Goal: Information Seeking & Learning: Learn about a topic

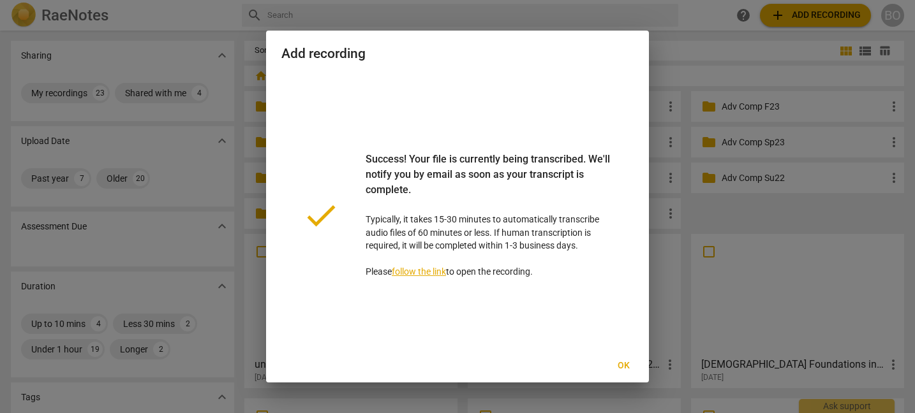
click at [622, 360] on span "Ok" at bounding box center [623, 366] width 20 height 13
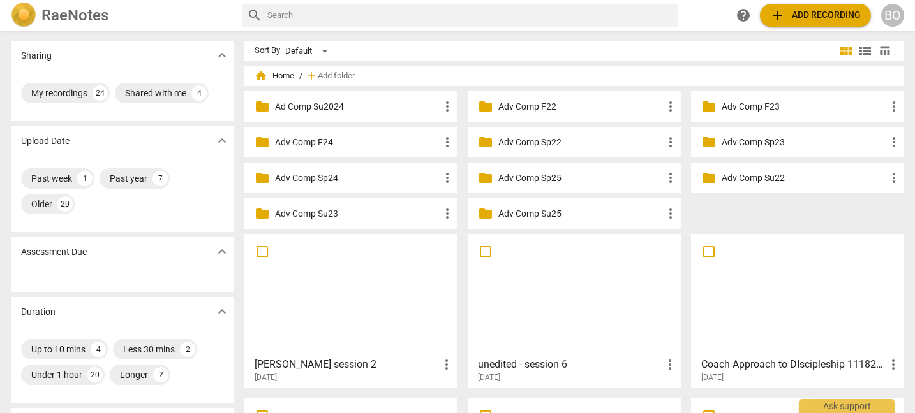
click at [360, 290] on div at bounding box center [351, 295] width 204 height 113
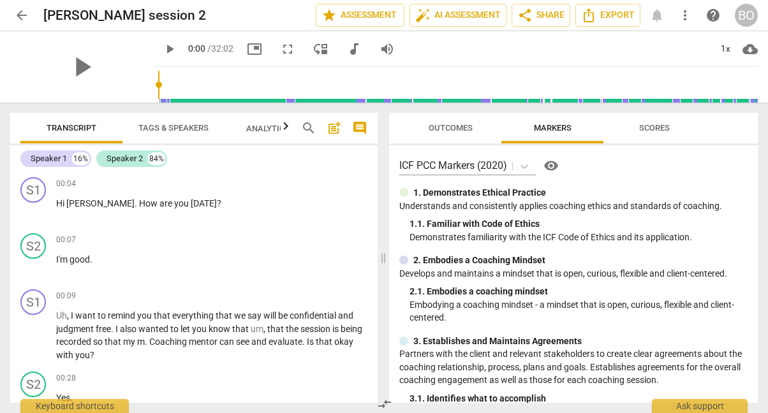
click at [172, 127] on span "Tags & Speakers" at bounding box center [173, 128] width 70 height 10
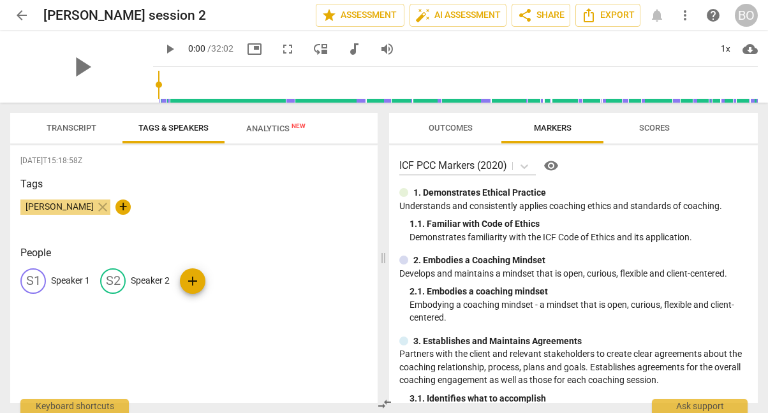
click at [71, 276] on p "Speaker 1" at bounding box center [70, 280] width 39 height 13
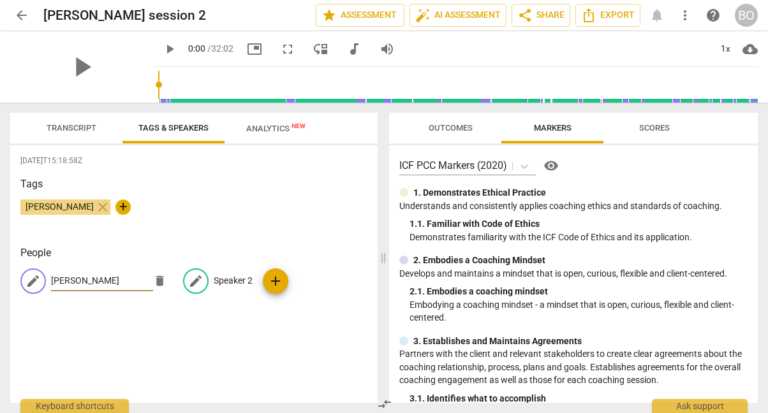
type input "[PERSON_NAME]"
click at [221, 279] on p "Speaker 2" at bounding box center [233, 280] width 39 height 13
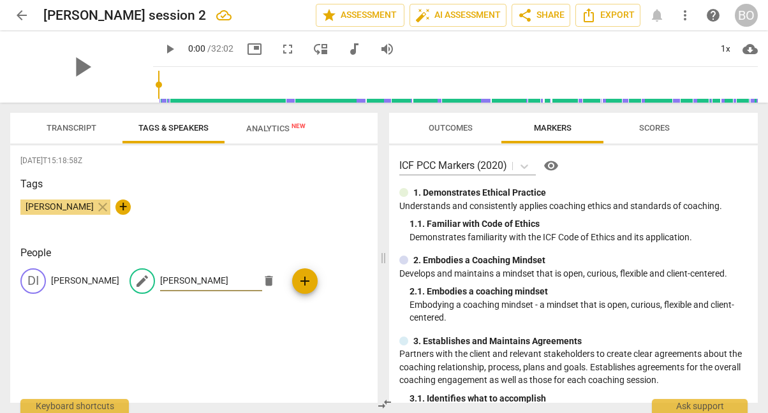
type input "[PERSON_NAME]"
click at [188, 232] on div "Tags [PERSON_NAME] close +" at bounding box center [193, 206] width 347 height 59
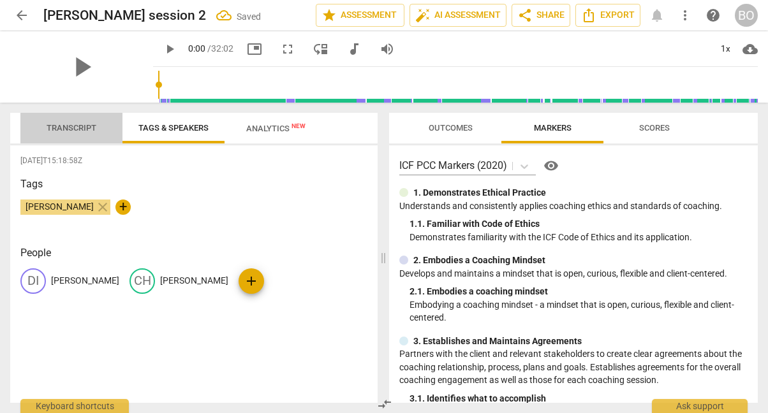
click at [92, 117] on button "Transcript" at bounding box center [71, 128] width 102 height 31
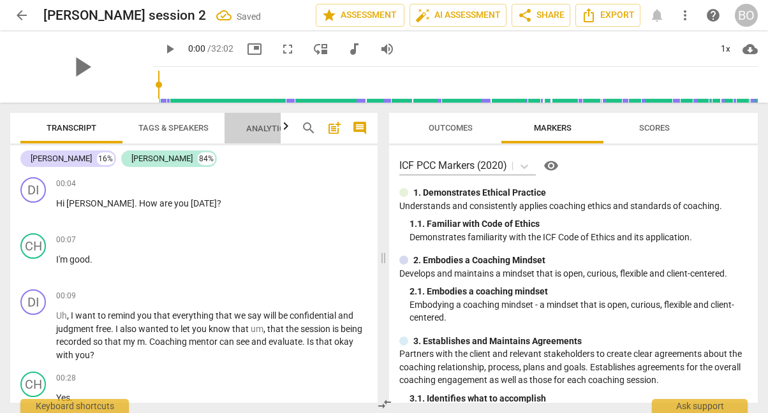
click at [268, 124] on span "Analytics New" at bounding box center [275, 129] width 59 height 10
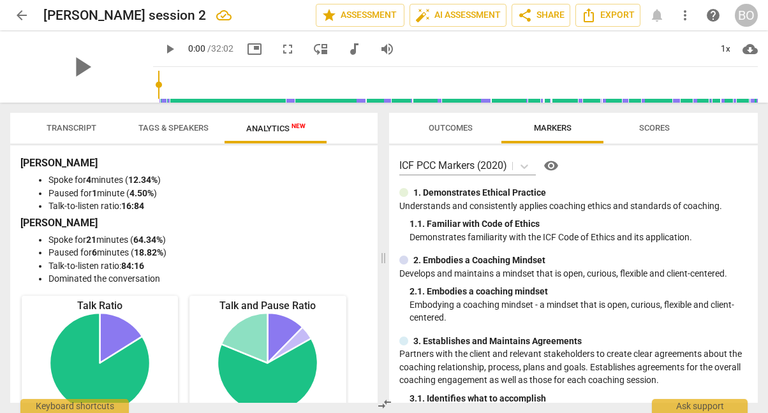
click at [78, 128] on span "Transcript" at bounding box center [72, 128] width 50 height 10
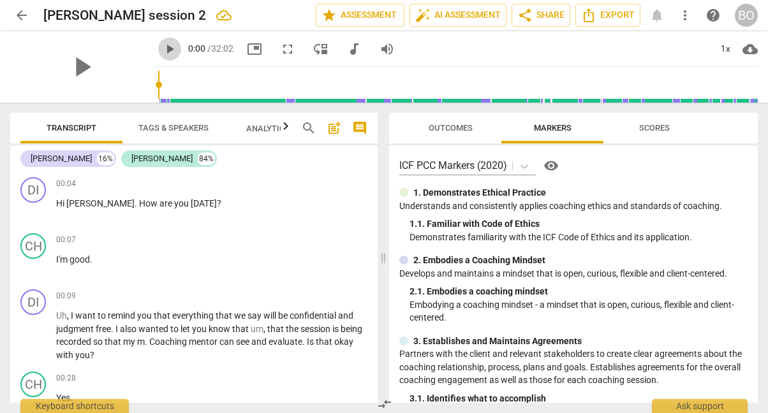
click at [162, 47] on span "play_arrow" at bounding box center [169, 48] width 15 height 15
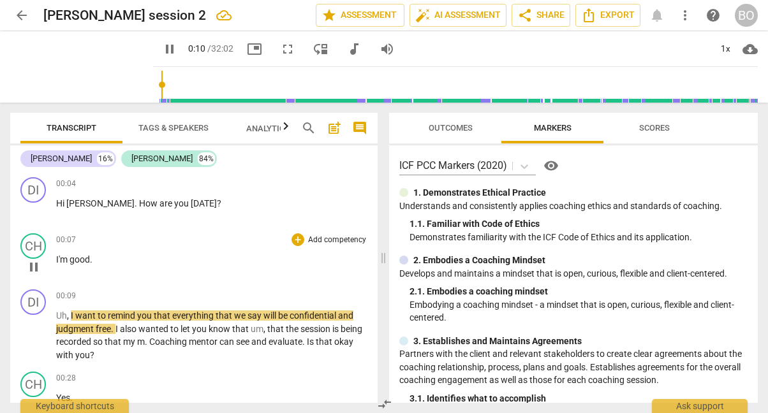
type input "11"
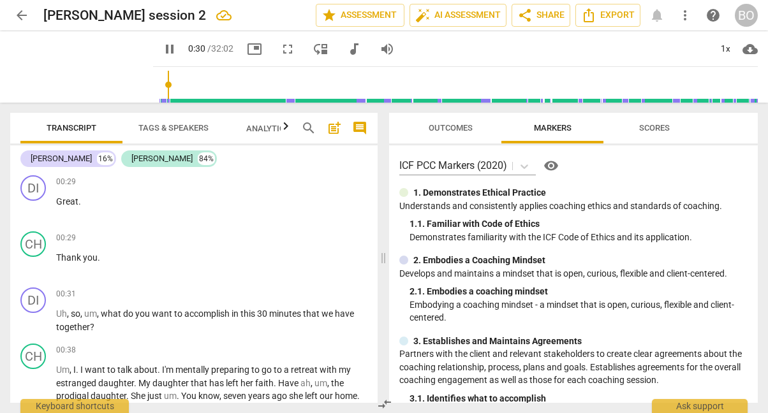
scroll to position [255, 0]
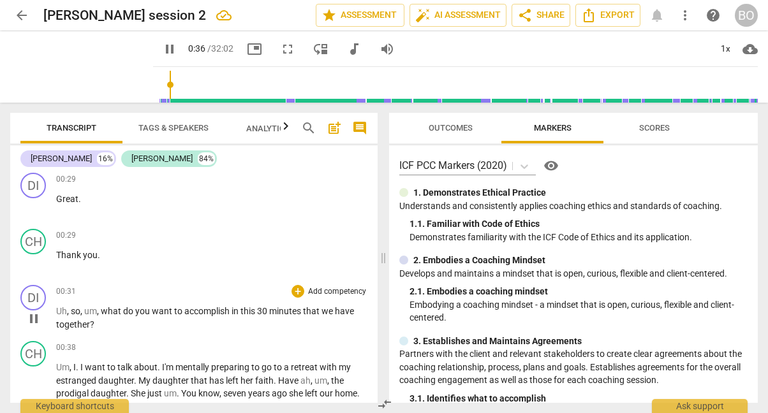
click at [34, 320] on span "pause" at bounding box center [33, 318] width 15 height 15
type input "37"
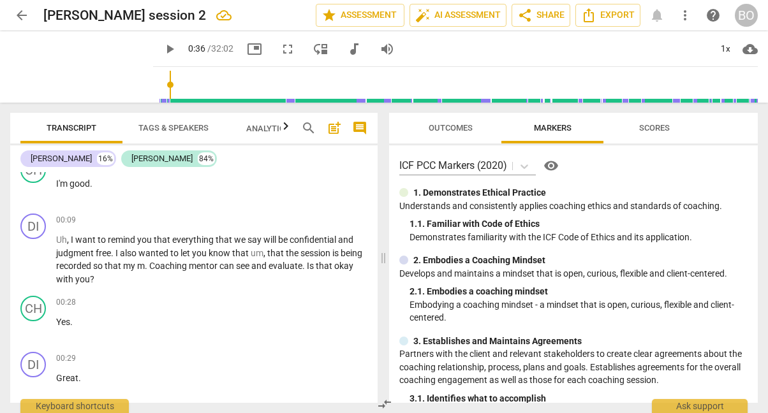
scroll to position [64, 0]
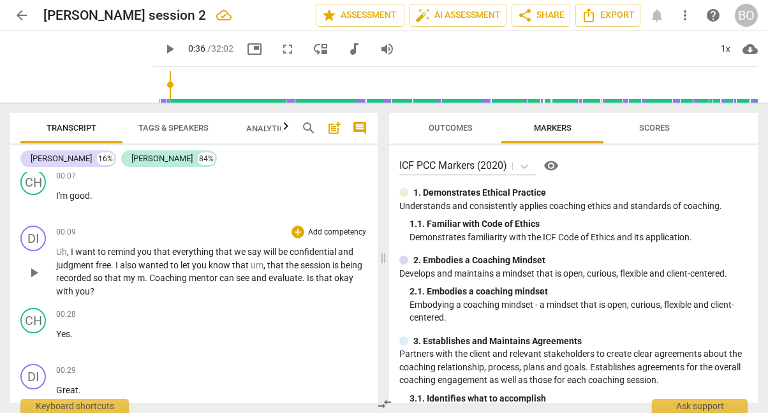
click at [142, 294] on p "Uh , I want to remind you that everything that we say will be confidential and …" at bounding box center [211, 272] width 311 height 52
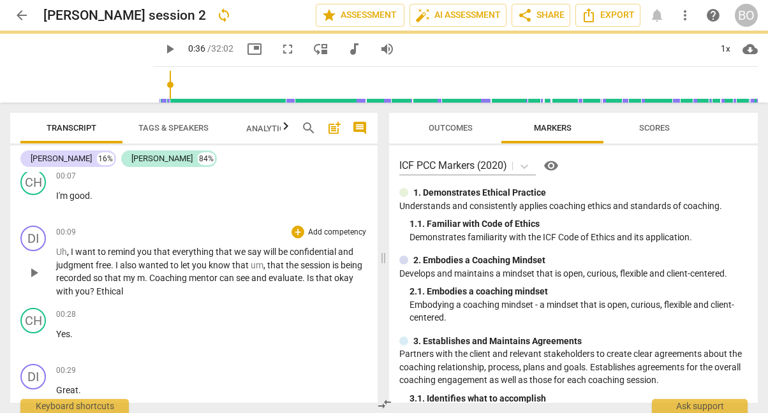
click at [117, 291] on span "? Ethical" at bounding box center [106, 291] width 33 height 10
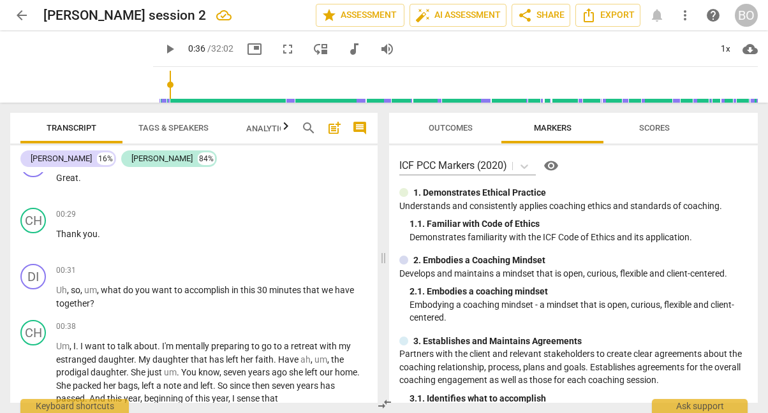
scroll to position [319, 0]
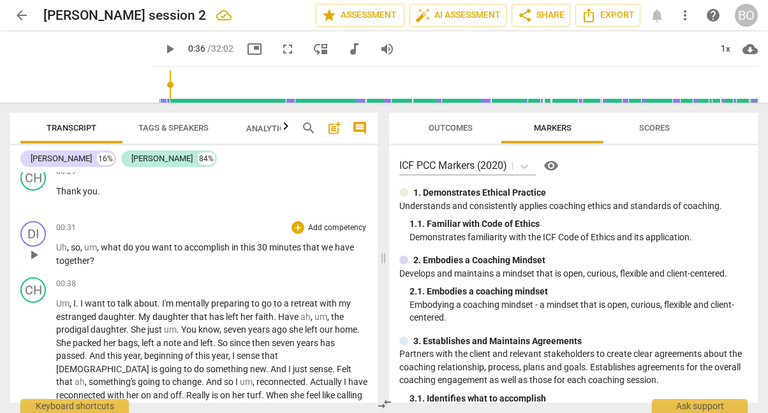
click at [112, 262] on p "Uh , so , um , what do you want to accomplish in this 30 minutes that we have t…" at bounding box center [211, 254] width 311 height 26
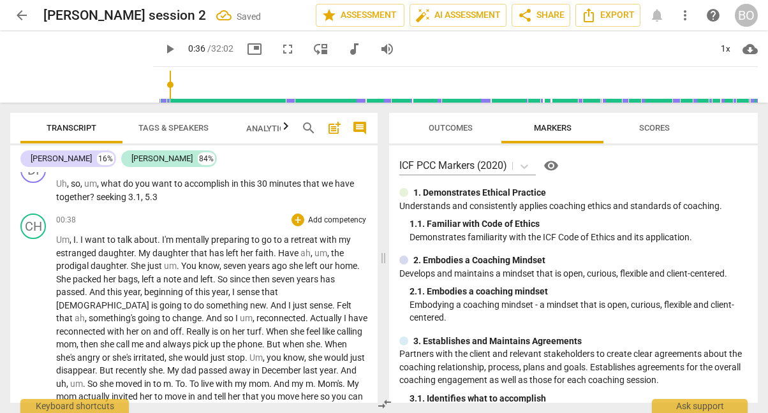
click at [64, 239] on span "Um" at bounding box center [62, 240] width 13 height 10
click at [719, 44] on div "1x" at bounding box center [725, 49] width 24 height 20
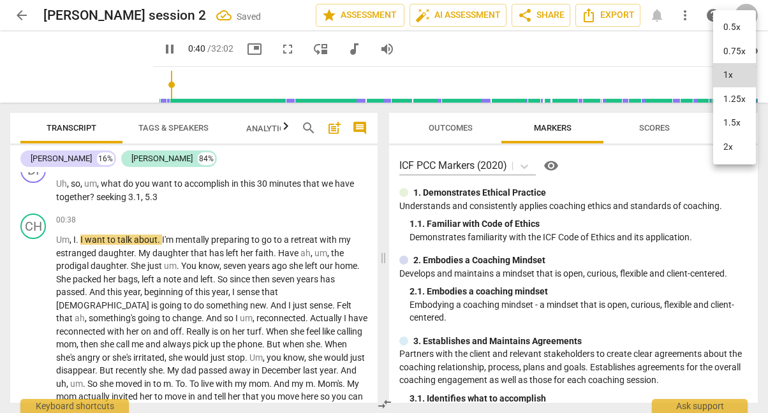
click at [729, 101] on li "1.25x" at bounding box center [734, 99] width 43 height 24
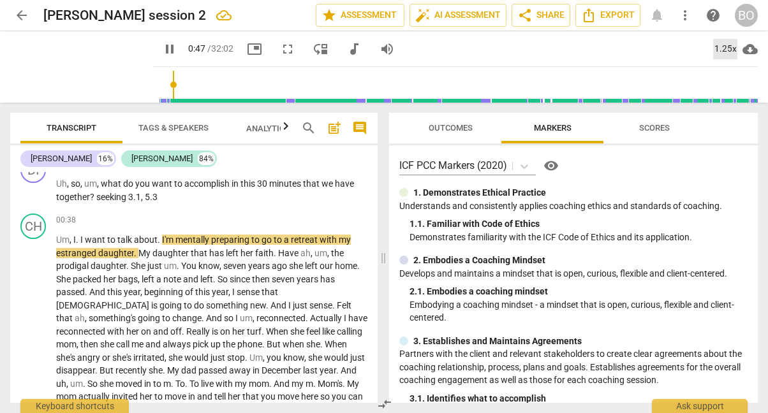
click at [728, 48] on div "1.25x" at bounding box center [725, 49] width 24 height 20
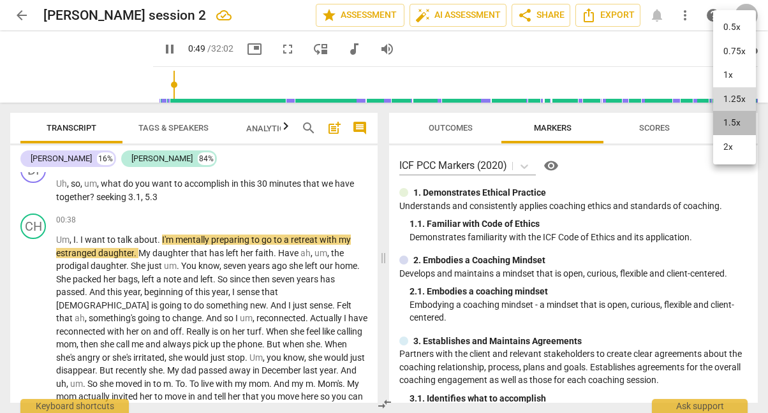
click at [732, 114] on li "1.5x" at bounding box center [734, 123] width 43 height 24
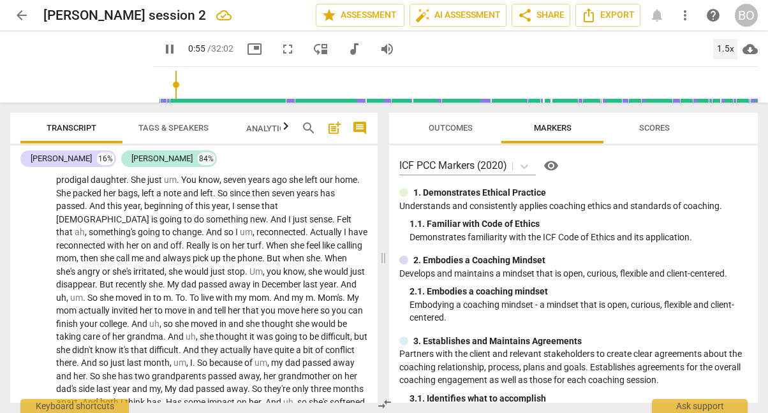
scroll to position [446, 0]
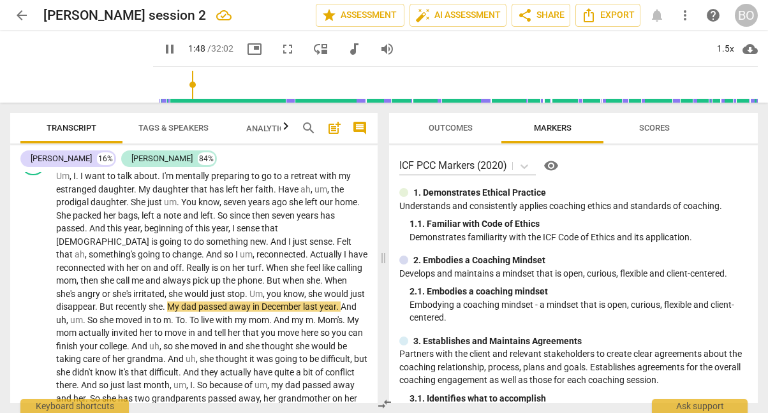
click at [162, 47] on span "pause" at bounding box center [169, 48] width 15 height 15
click at [162, 48] on span "play_arrow" at bounding box center [169, 48] width 15 height 15
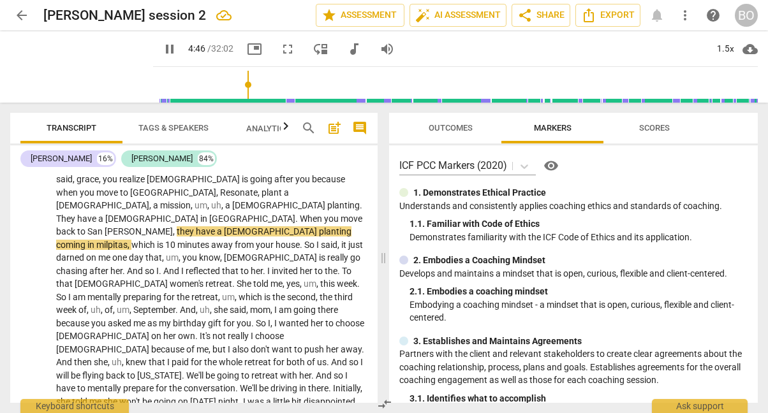
scroll to position [922, 0]
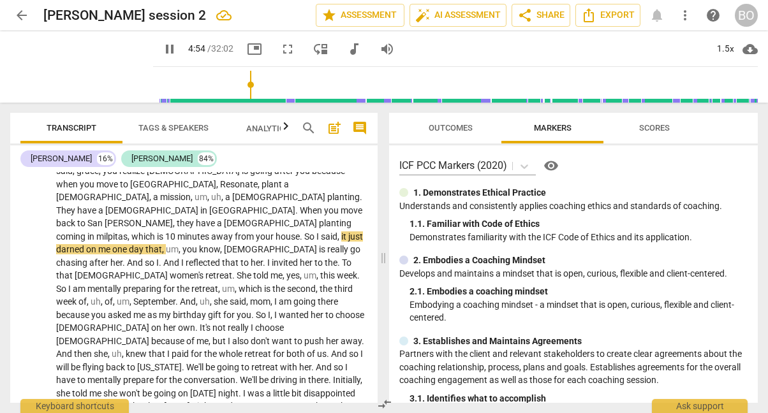
click at [128, 232] on span "milpitas" at bounding box center [111, 237] width 31 height 10
type input "296"
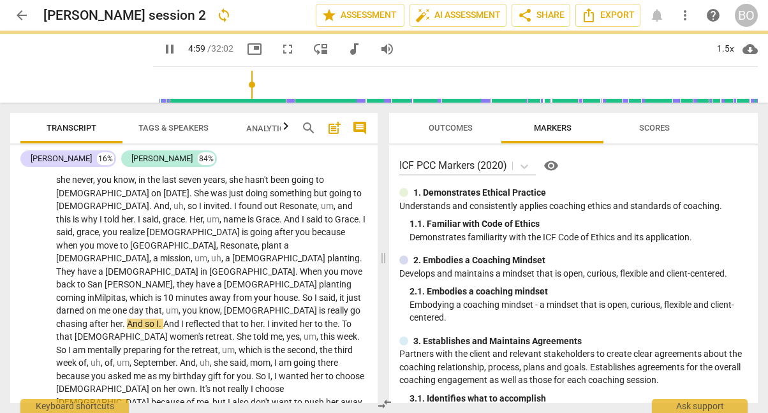
scroll to position [858, 0]
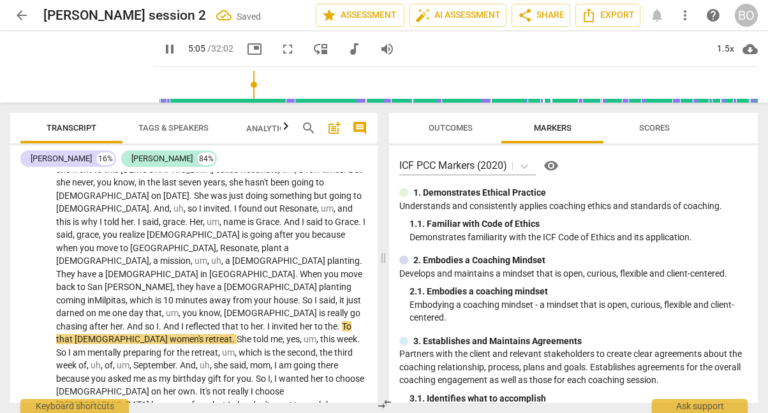
click at [99, 230] on span "grace" at bounding box center [88, 235] width 22 height 10
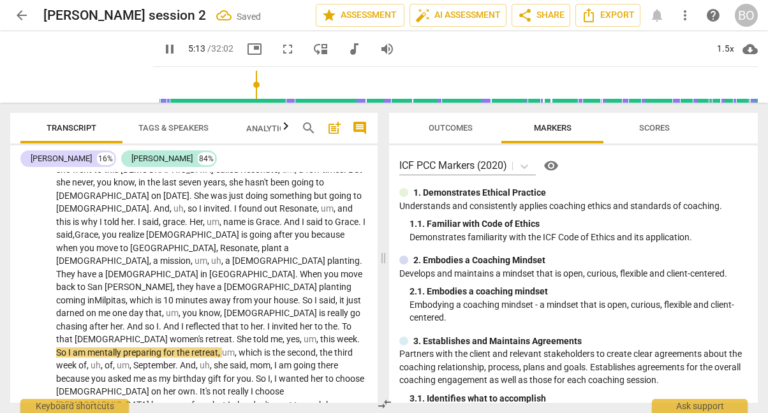
click at [185, 217] on span "grace" at bounding box center [174, 222] width 22 height 10
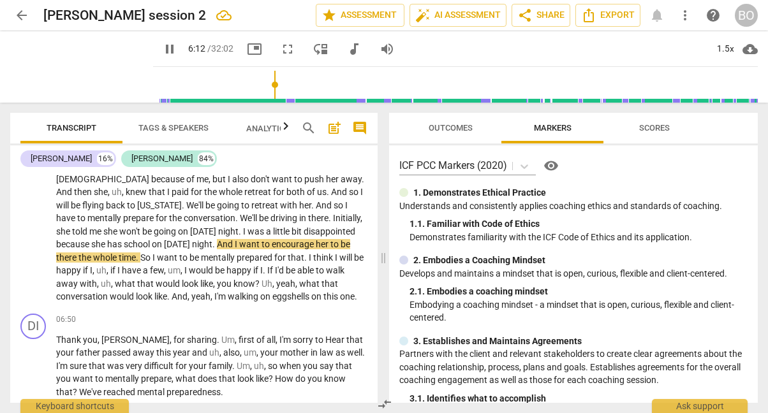
scroll to position [1114, 0]
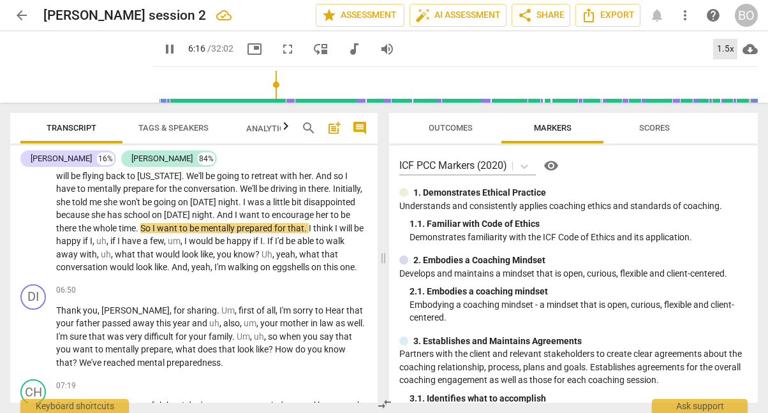
click at [724, 45] on div "1.5x" at bounding box center [725, 49] width 24 height 20
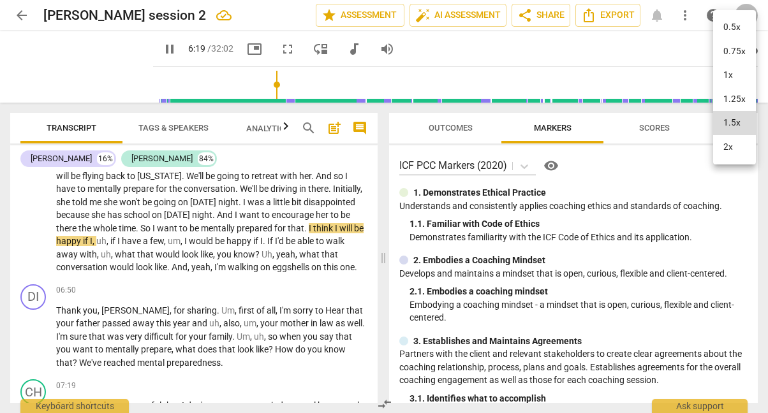
click at [730, 73] on li "1x" at bounding box center [734, 75] width 43 height 24
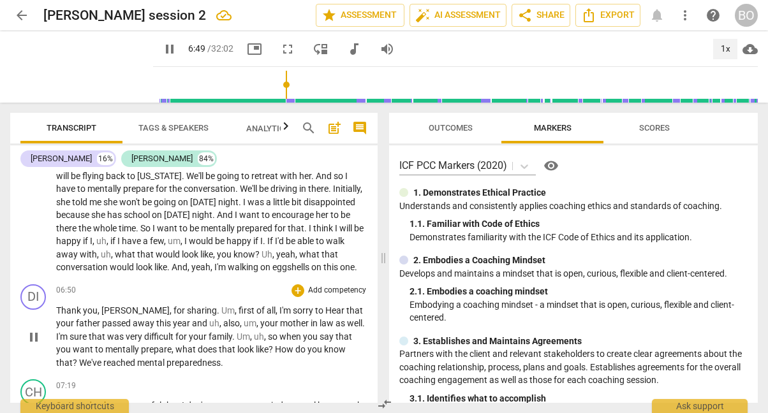
scroll to position [1177, 0]
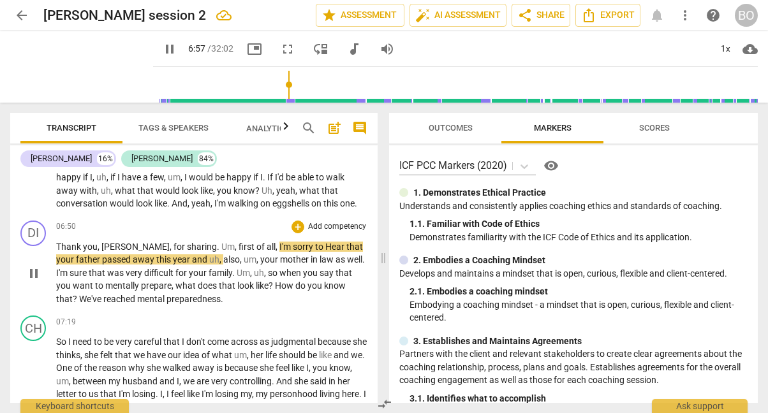
click at [325, 242] on span "Hear" at bounding box center [335, 247] width 21 height 10
type input "418"
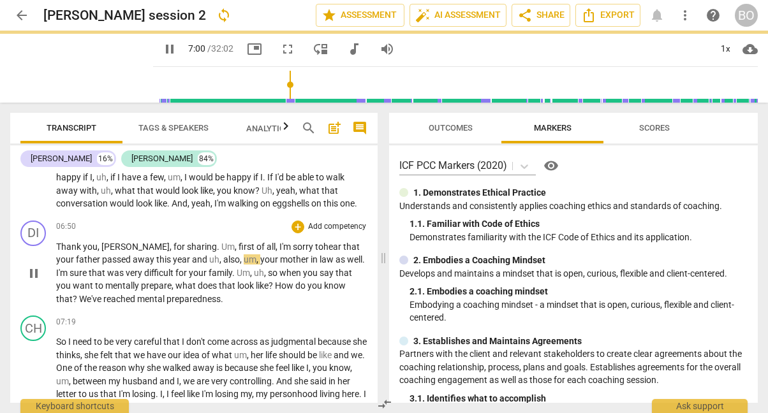
click at [215, 260] on p "Thank you , [PERSON_NAME] , for sharing . Um , first of all , I'm sorry to h ea…" at bounding box center [211, 273] width 311 height 66
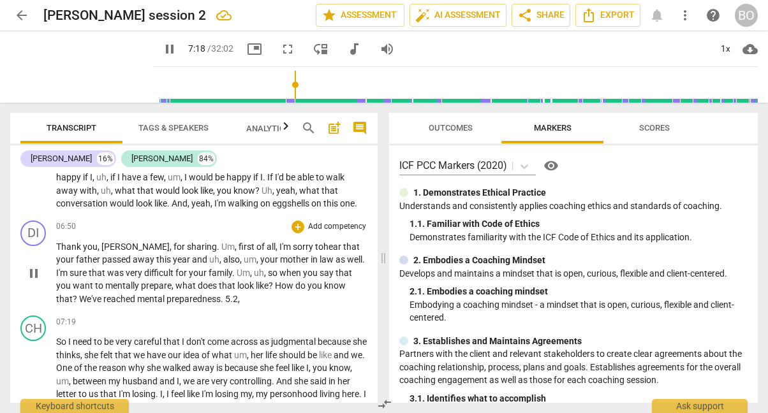
click at [30, 266] on span "pause" at bounding box center [33, 273] width 15 height 15
type input "439"
click at [223, 261] on p "Thank you , [PERSON_NAME] , for sharing . Um , first of all , I'm sorry to hear…" at bounding box center [211, 273] width 311 height 66
click at [225, 294] on span "5.2" at bounding box center [231, 299] width 13 height 10
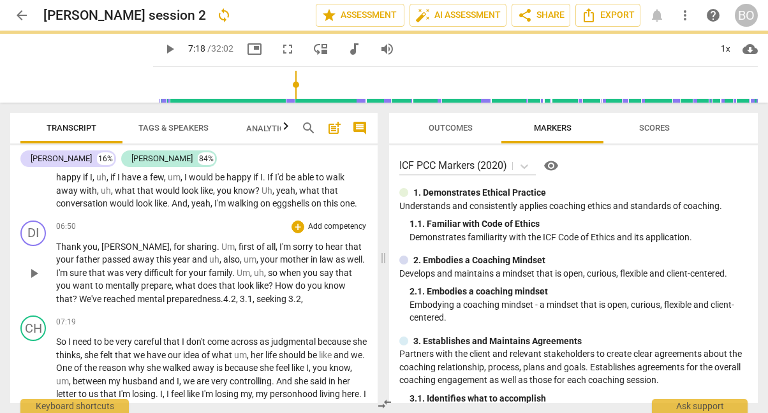
click at [240, 294] on span "3.1" at bounding box center [246, 299] width 13 height 10
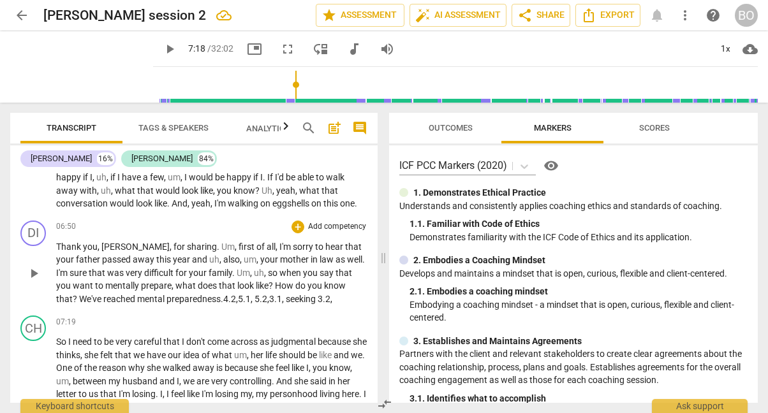
click at [337, 261] on p "Thank you , [PERSON_NAME] , for sharing . Um , first of all , I'm sorry to hear…" at bounding box center [211, 273] width 311 height 66
click at [251, 294] on span ", 5.1, 5.2," at bounding box center [252, 299] width 33 height 10
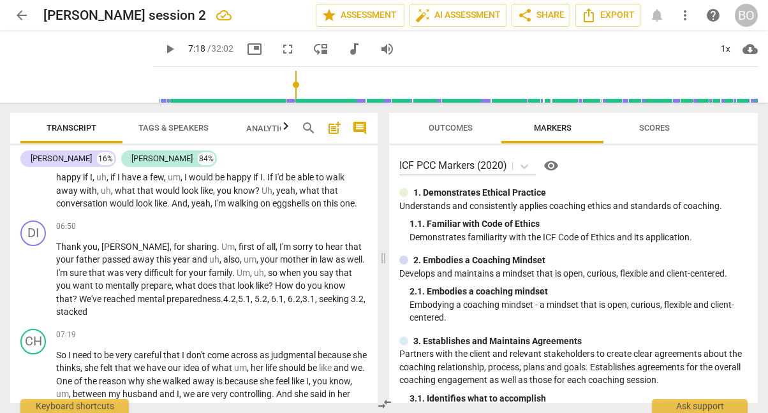
click at [162, 53] on span "play_arrow" at bounding box center [169, 48] width 15 height 15
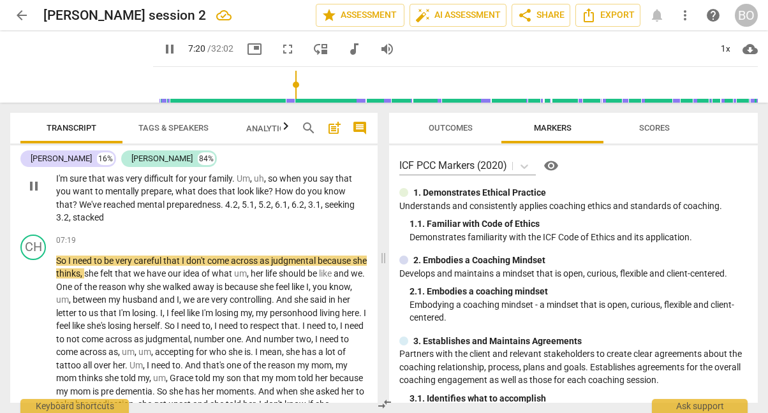
scroll to position [1305, 0]
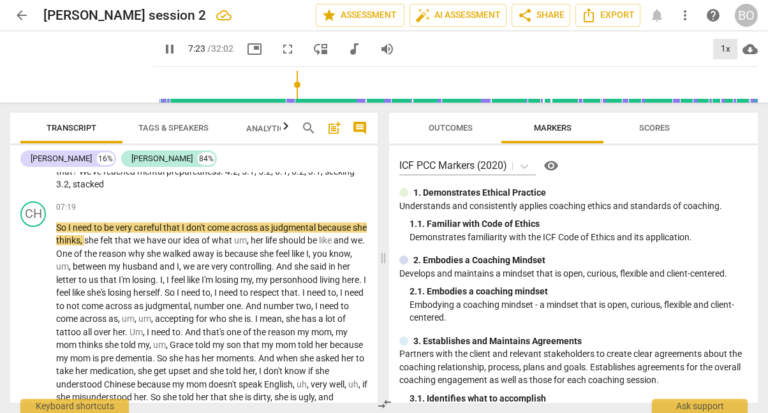
click at [729, 44] on div "1x" at bounding box center [725, 49] width 24 height 20
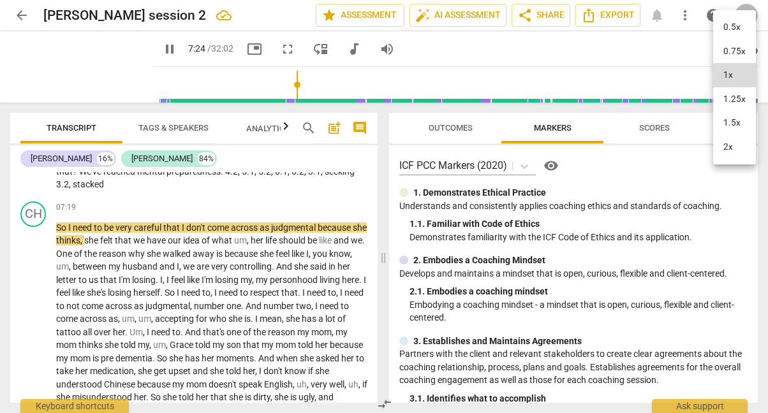
click at [735, 96] on li "1.25x" at bounding box center [734, 99] width 43 height 24
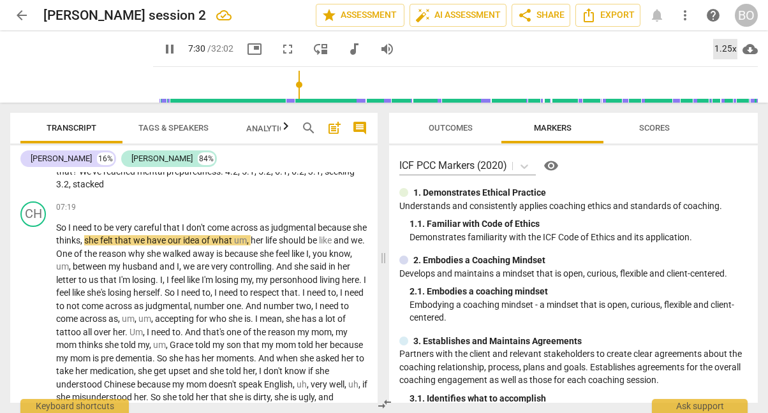
click at [726, 46] on div "1.25x" at bounding box center [725, 49] width 24 height 20
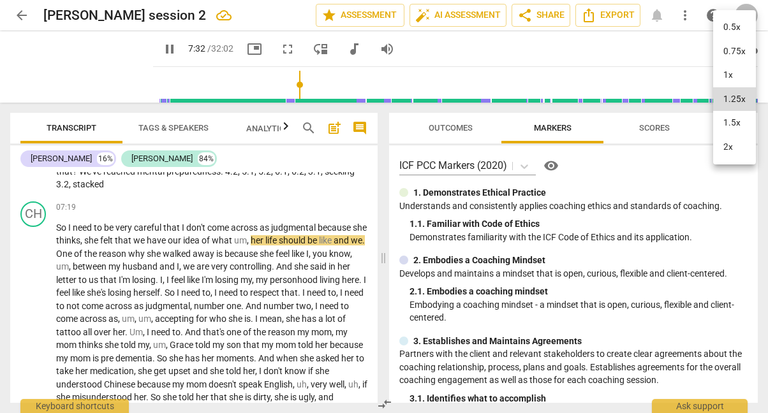
click at [730, 121] on li "1.5x" at bounding box center [734, 123] width 43 height 24
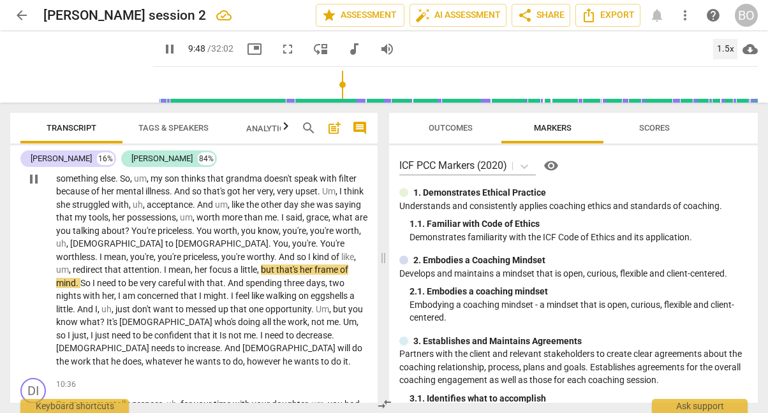
scroll to position [1560, 0]
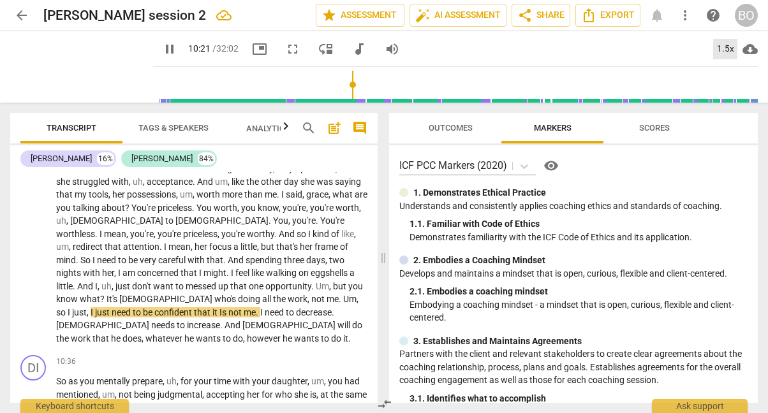
click at [733, 48] on div "1.5x" at bounding box center [725, 49] width 24 height 20
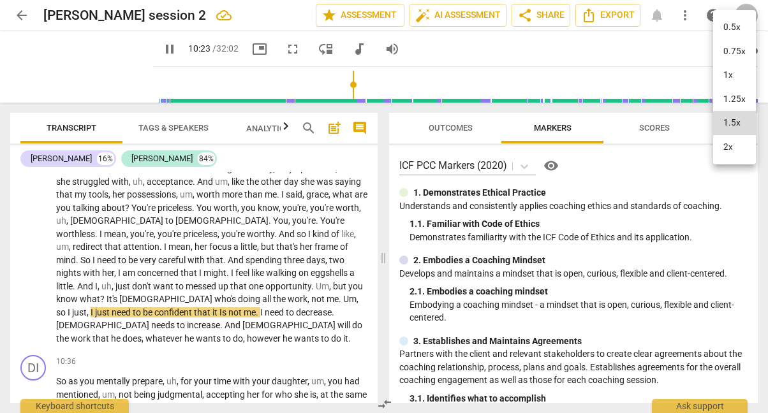
click at [728, 75] on li "1x" at bounding box center [734, 75] width 43 height 24
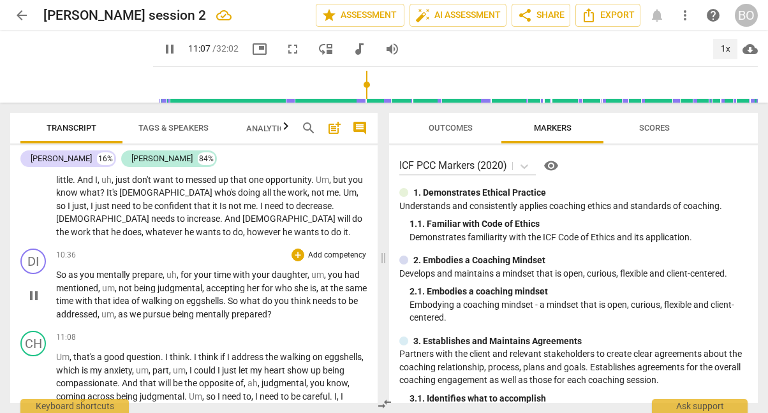
scroll to position [1688, 0]
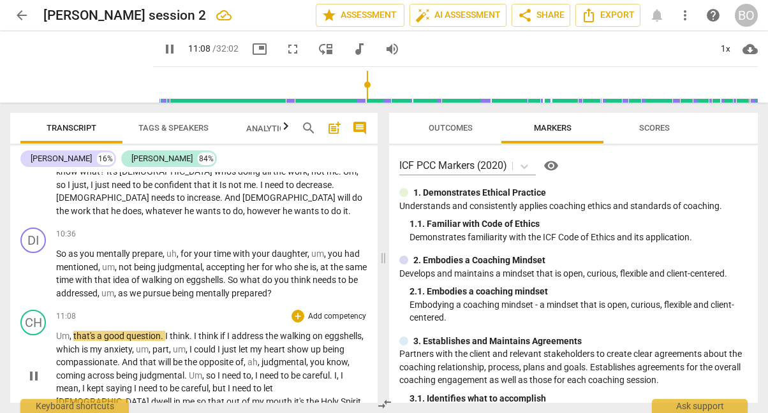
click at [31, 369] on span "pause" at bounding box center [33, 376] width 15 height 15
type input "669"
click at [309, 254] on p "So as you mentally prepare , uh , for your time with your daughter , um , you h…" at bounding box center [211, 273] width 311 height 52
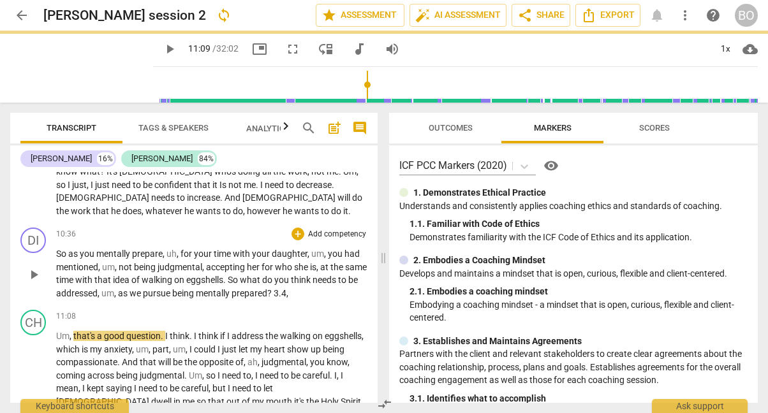
click at [288, 288] on span "? 3.4," at bounding box center [277, 293] width 21 height 10
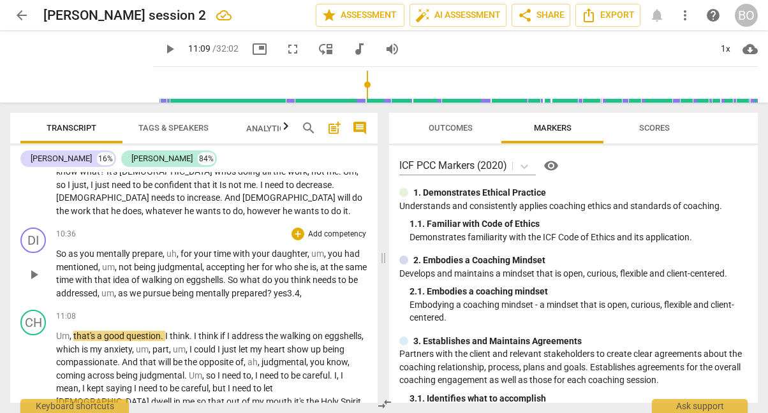
click at [302, 288] on span "? yes3.4," at bounding box center [284, 293] width 34 height 10
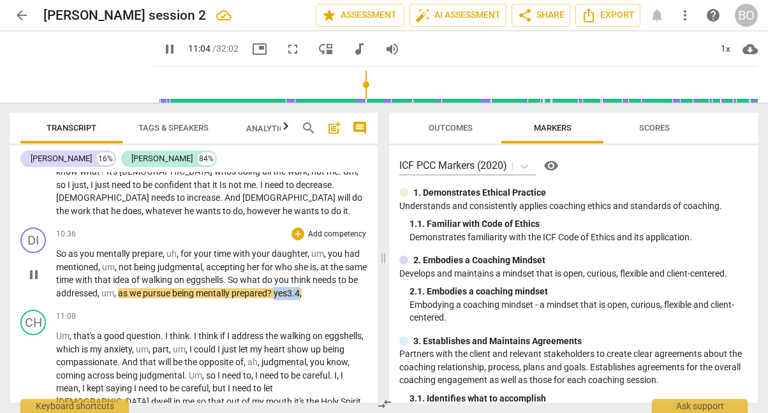
click at [302, 288] on span "? yes3.4," at bounding box center [284, 293] width 34 height 10
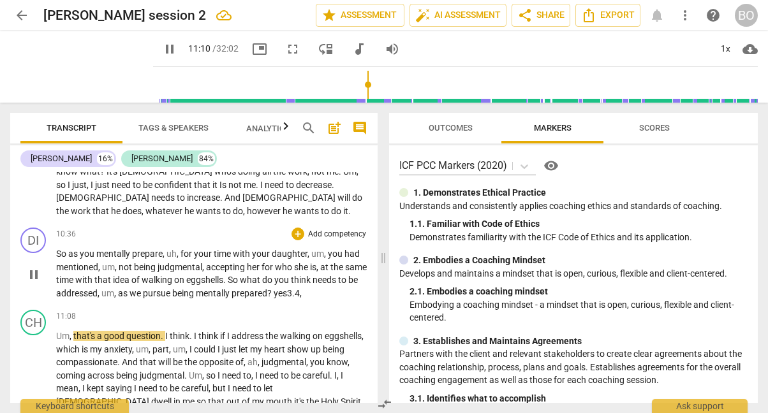
click at [39, 267] on span "pause" at bounding box center [33, 274] width 15 height 15
type input "671"
click at [292, 288] on span "yes3" at bounding box center [283, 293] width 18 height 10
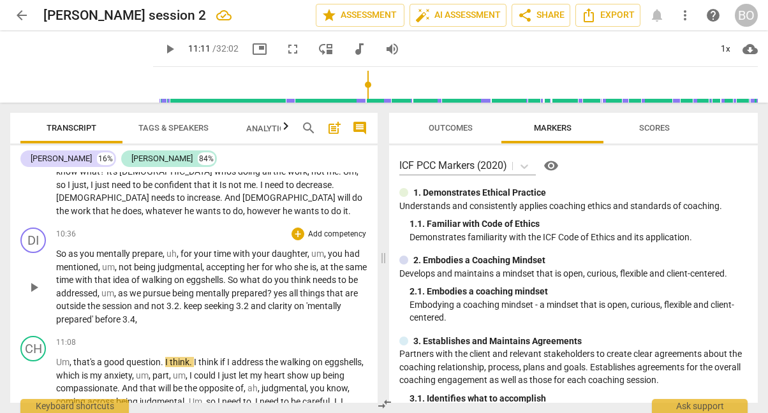
click at [289, 288] on span "yes" at bounding box center [281, 293] width 15 height 10
type input "671"
